Goal: Task Accomplishment & Management: Manage account settings

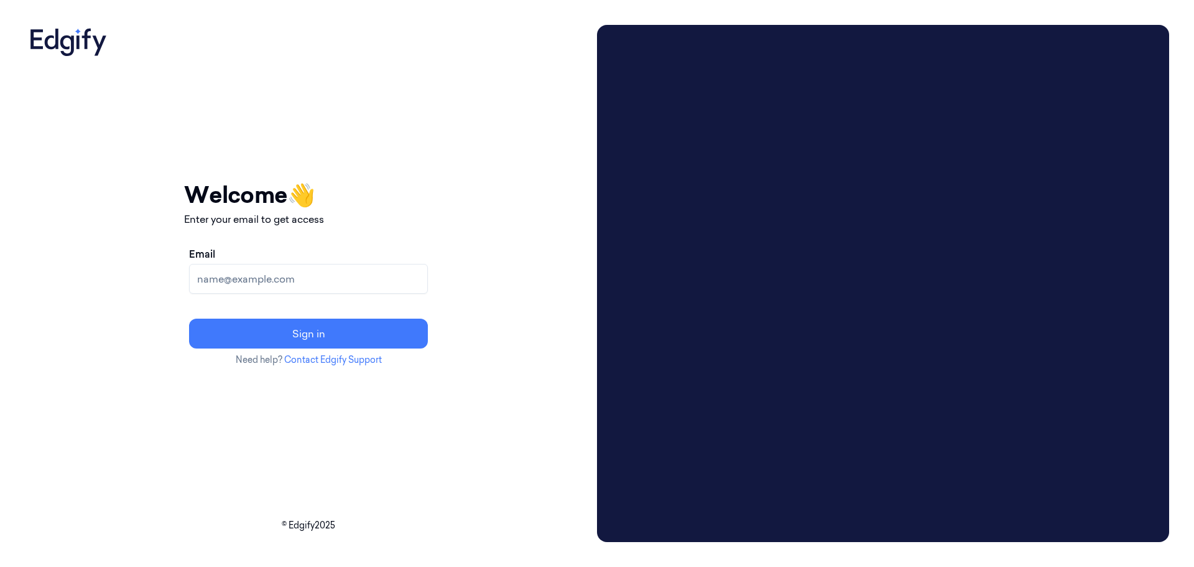
click at [383, 274] on input "Email" at bounding box center [308, 279] width 239 height 30
type input "[EMAIL_ADDRESS]"
click at [376, 283] on input "[EMAIL_ADDRESS]" at bounding box center [308, 279] width 239 height 30
click at [403, 258] on div "Email [EMAIL_ADDRESS]" at bounding box center [308, 269] width 239 height 47
click at [372, 277] on input "[EMAIL_ADDRESS]" at bounding box center [308, 279] width 239 height 30
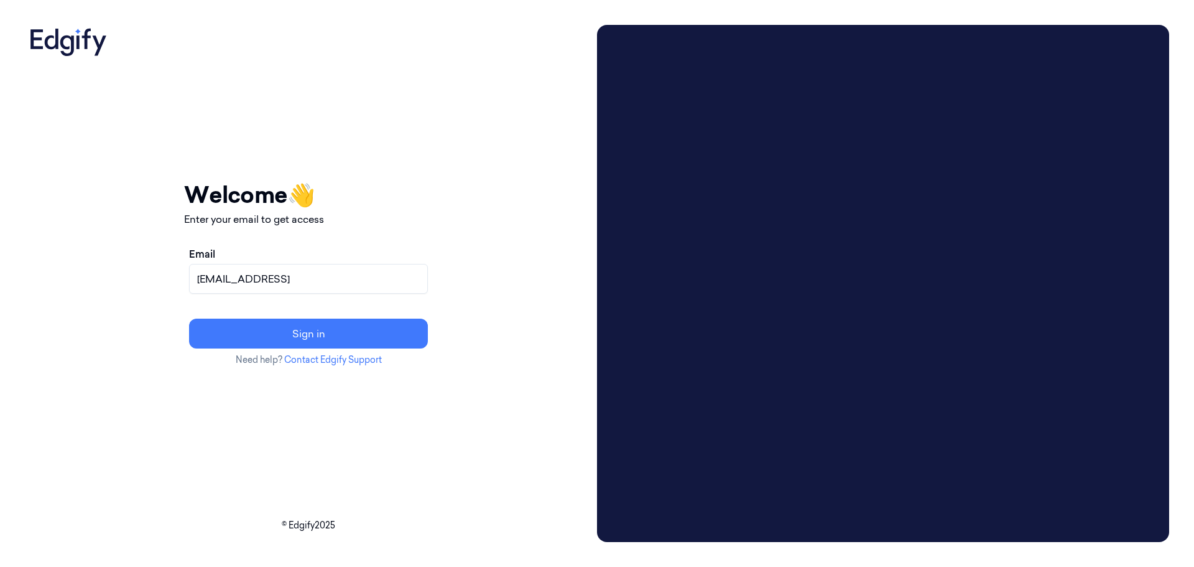
drag, startPoint x: 250, startPoint y: 294, endPoint x: 193, endPoint y: 304, distance: 58.1
click at [193, 304] on div "Your session expired - please log in again Email sent - check your inbox for th…" at bounding box center [308, 283] width 567 height 517
click at [300, 281] on input "Email" at bounding box center [308, 279] width 239 height 30
type input "[EMAIL_ADDRESS]"
click at [342, 332] on button "Sign in" at bounding box center [308, 333] width 239 height 30
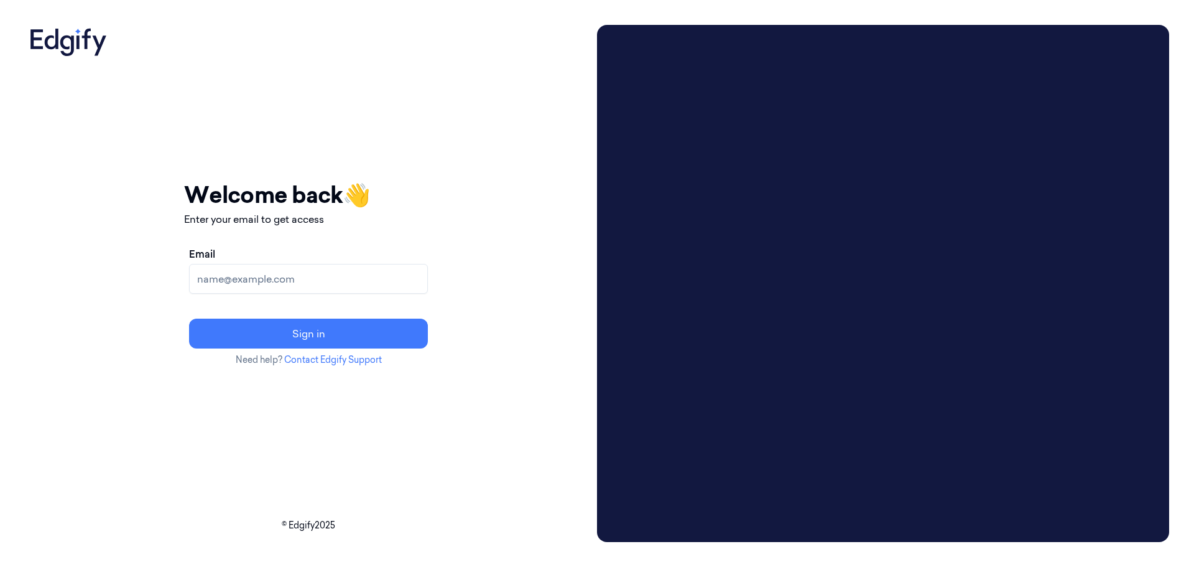
click at [496, 277] on div "Your session expired - please log in again Email sent - check your inbox for th…" at bounding box center [308, 283] width 567 height 517
click at [563, 303] on div "Your session expired - please log in again Email sent - check your inbox for th…" at bounding box center [308, 283] width 567 height 517
